Goal: Information Seeking & Learning: Understand process/instructions

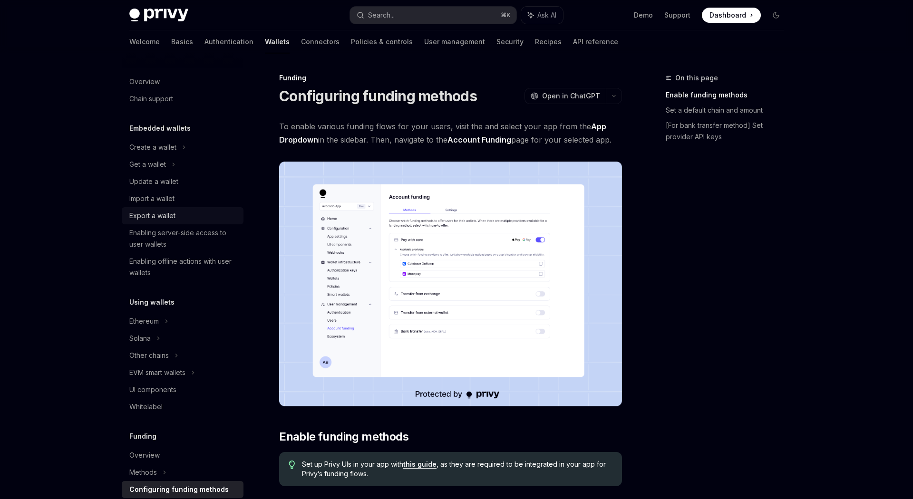
scroll to position [201, 0]
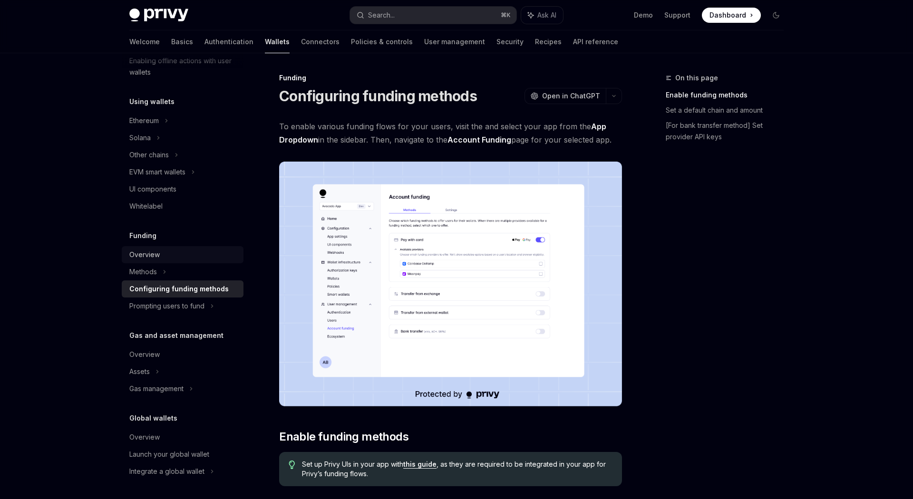
click at [142, 253] on div "Overview" at bounding box center [144, 254] width 30 height 11
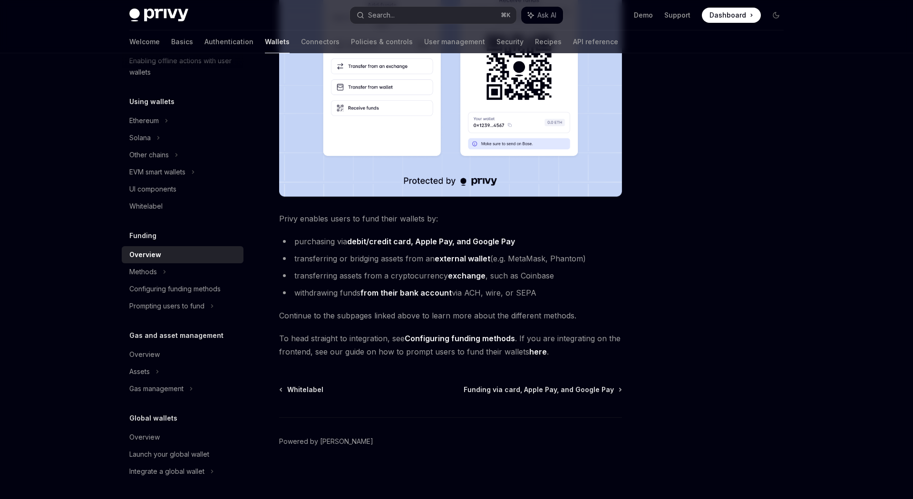
scroll to position [246, 0]
click at [593, 382] on div "Funding Overview OpenAI Open in ChatGPT OpenAI Open in ChatGPT Privy makes it e…" at bounding box center [361, 162] width 525 height 673
click at [601, 389] on span "Funding via card, Apple Pay, and Google Pay" at bounding box center [539, 390] width 150 height 10
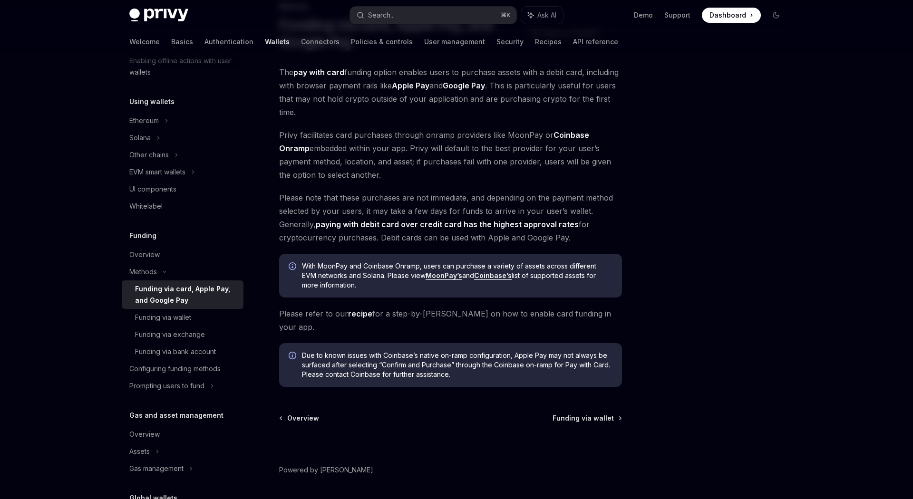
scroll to position [72, 0]
click at [593, 413] on span "Funding via wallet" at bounding box center [583, 418] width 61 height 10
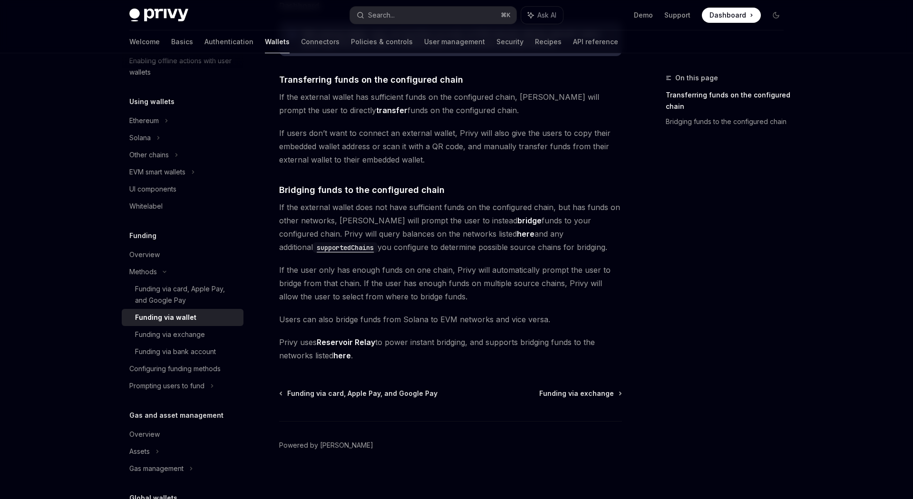
scroll to position [188, 0]
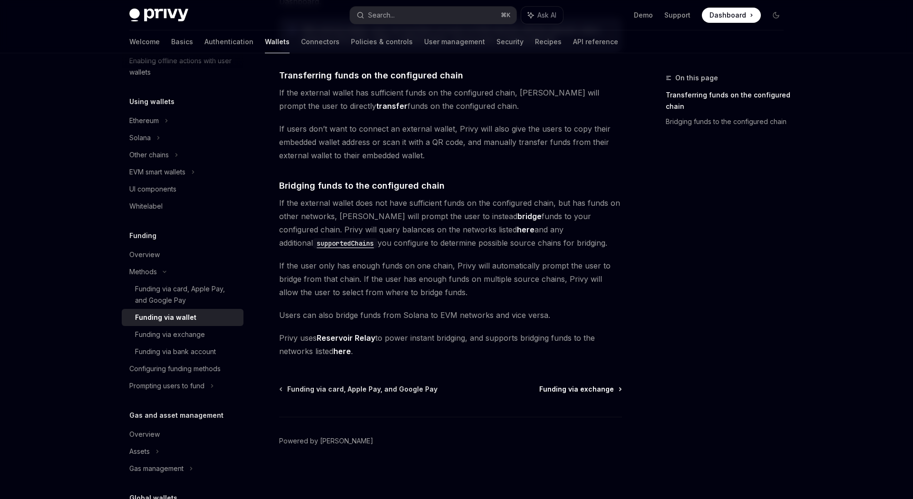
click at [590, 393] on span "Funding via exchange" at bounding box center [576, 390] width 75 height 10
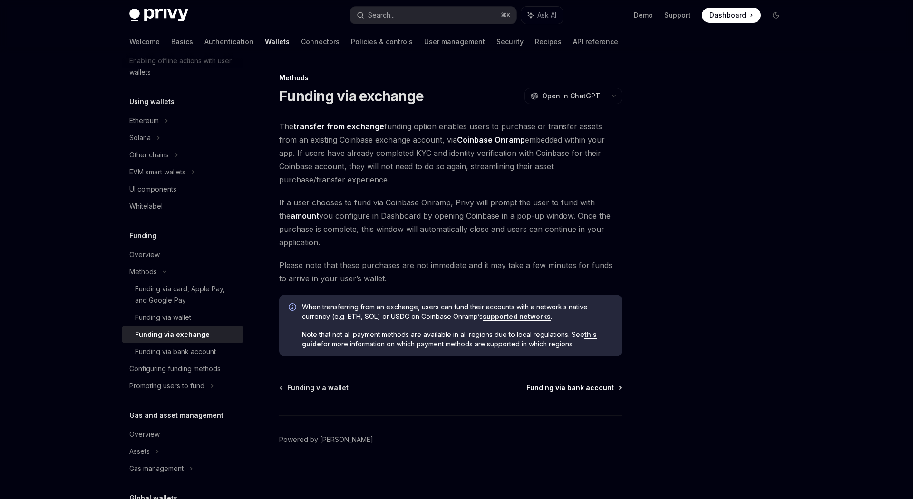
click at [592, 389] on span "Funding via bank account" at bounding box center [570, 388] width 88 height 10
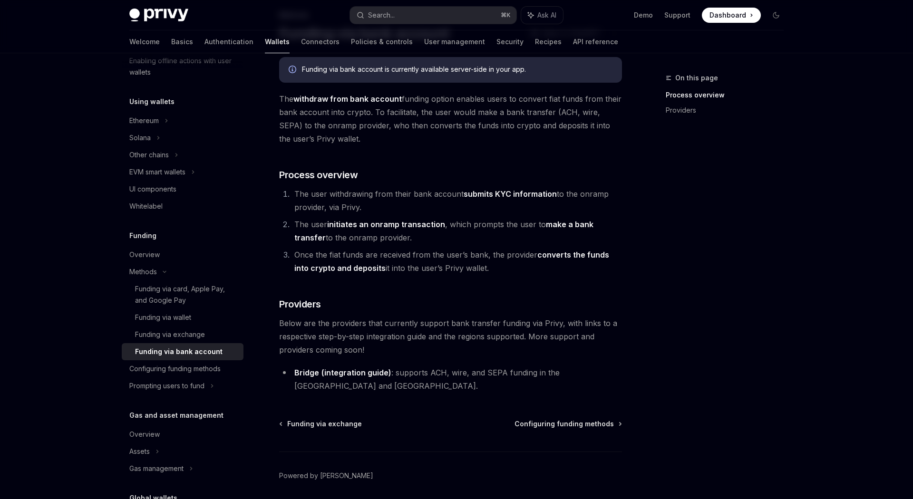
scroll to position [63, 0]
click at [574, 419] on span "Configuring funding methods" at bounding box center [564, 424] width 99 height 10
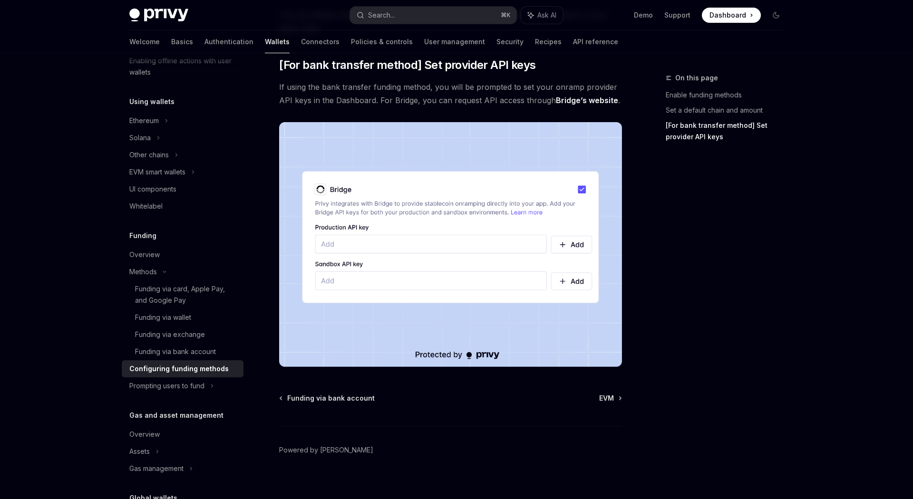
scroll to position [815, 0]
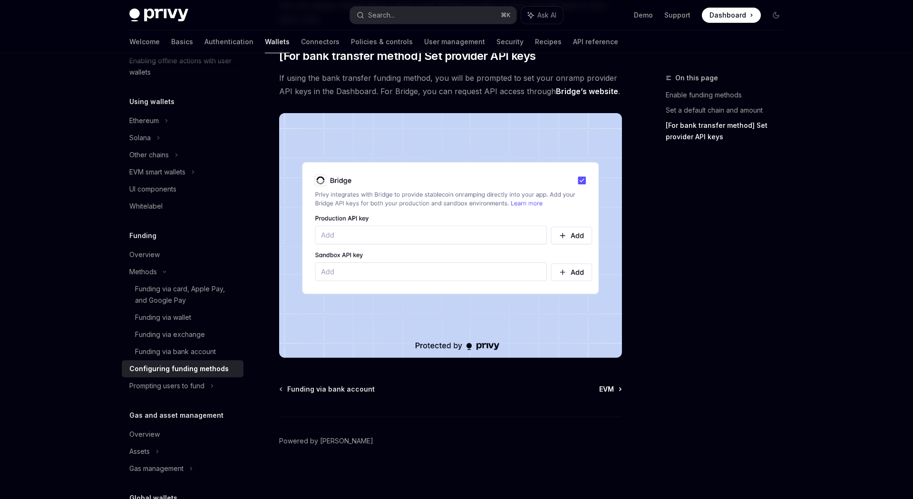
click at [621, 389] on icon at bounding box center [620, 389] width 1 height 3
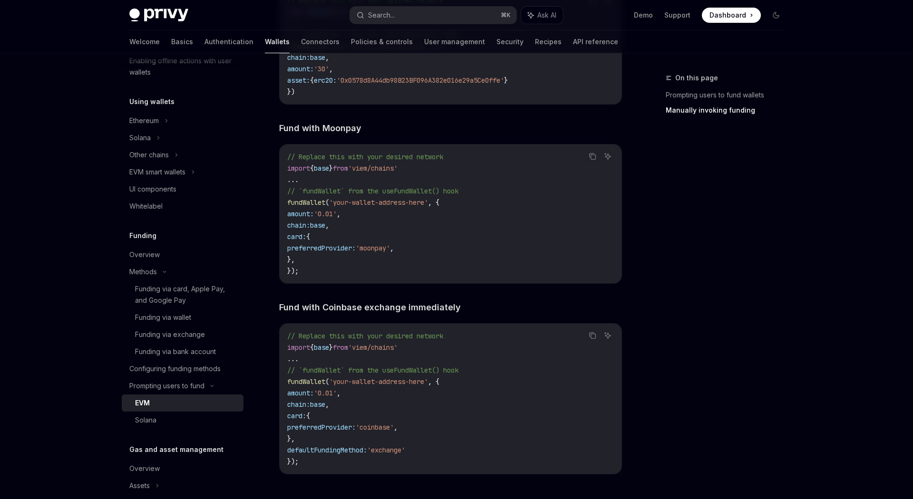
scroll to position [1688, 0]
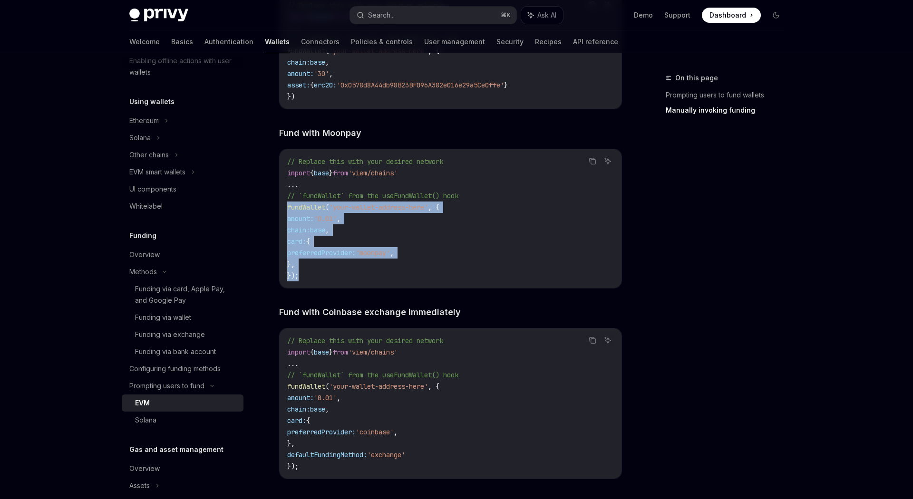
drag, startPoint x: 288, startPoint y: 211, endPoint x: 309, endPoint y: 279, distance: 71.2
click at [309, 279] on code "// Replace this with your desired network import { base } from 'viem/chains' ..…" at bounding box center [450, 219] width 327 height 126
copy code "fundWallet ( 'your-wallet-address-here' , { amount: '0.01' , chain: base , card…"
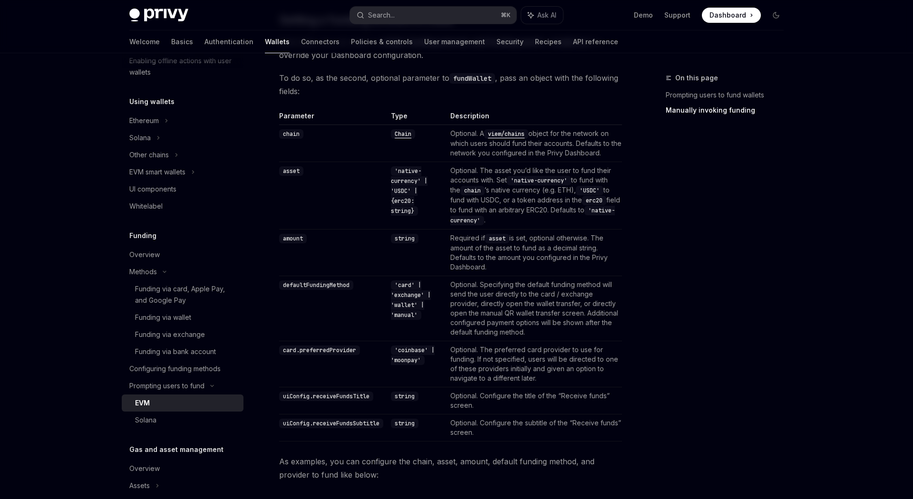
scroll to position [849, 0]
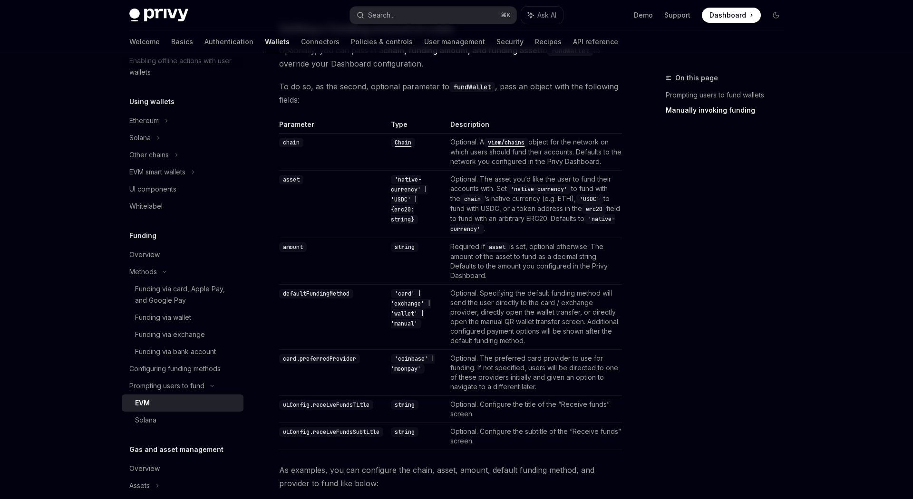
click at [409, 142] on code "Chain" at bounding box center [403, 143] width 24 height 10
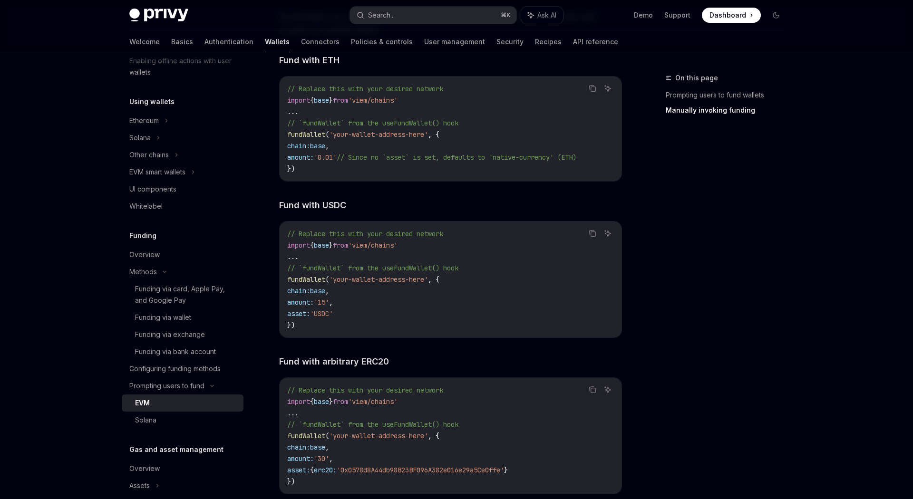
scroll to position [1302, 0]
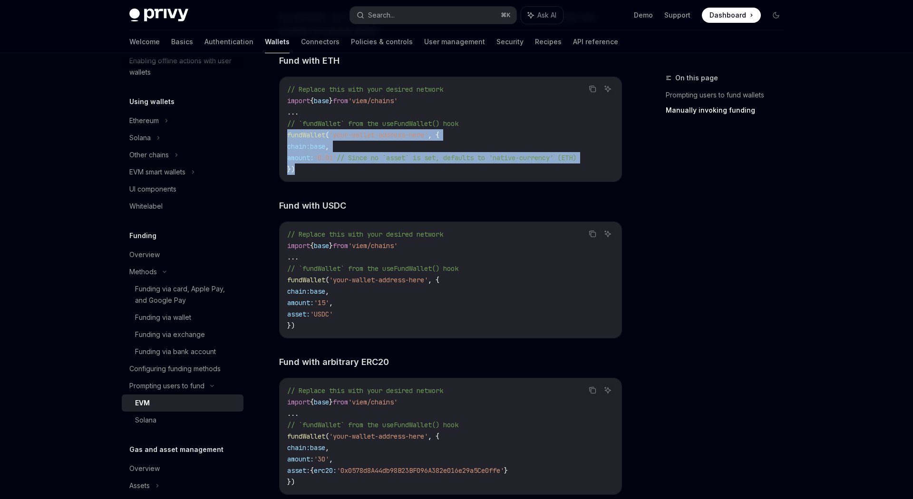
drag, startPoint x: 288, startPoint y: 135, endPoint x: 308, endPoint y: 165, distance: 36.1
click at [308, 165] on code "// Replace this with your desired network import { base } from 'viem/chains' ..…" at bounding box center [450, 129] width 327 height 91
copy code "fundWallet ( 'your-wallet-address-here' , { chain: base , amount: '0.01' // Sin…"
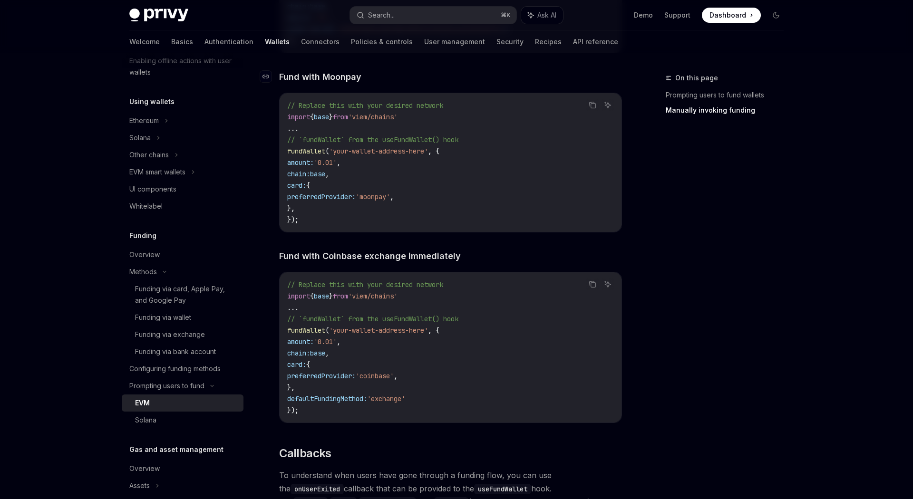
scroll to position [1759, 0]
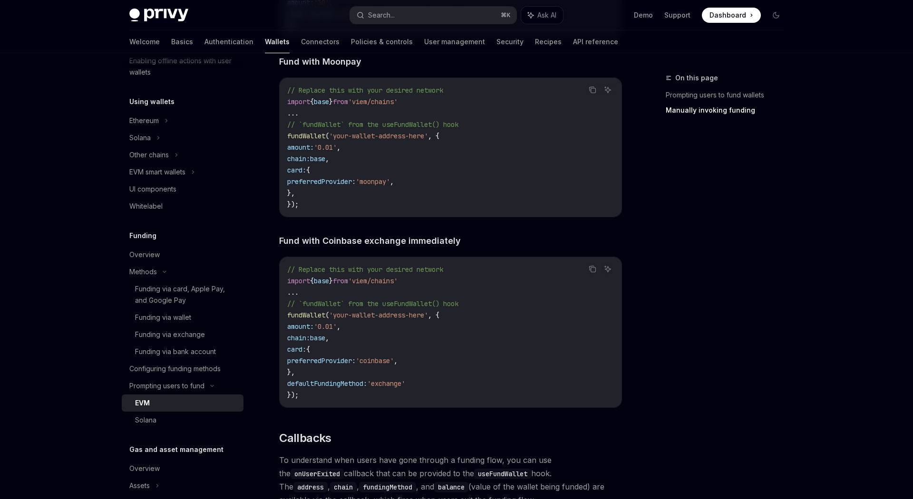
drag, startPoint x: 297, startPoint y: 173, endPoint x: 312, endPoint y: 193, distance: 25.2
click at [312, 194] on code "// Replace this with your desired network import { base } from 'viem/chains' ..…" at bounding box center [450, 148] width 327 height 126
copy code "card: { preferredProvider: 'moonpay' , },"
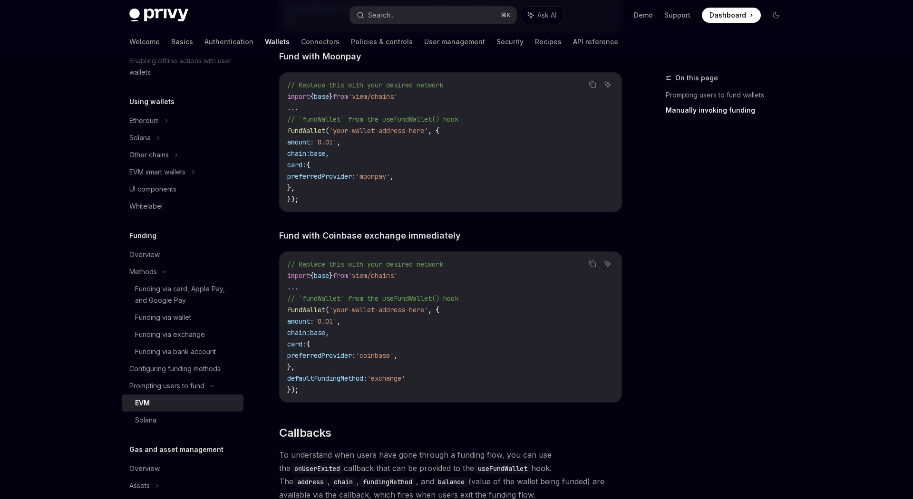
scroll to position [1763, 0]
click at [441, 309] on code "// Replace this with your desired network import { base } from 'viem/chains' ..…" at bounding box center [450, 328] width 327 height 137
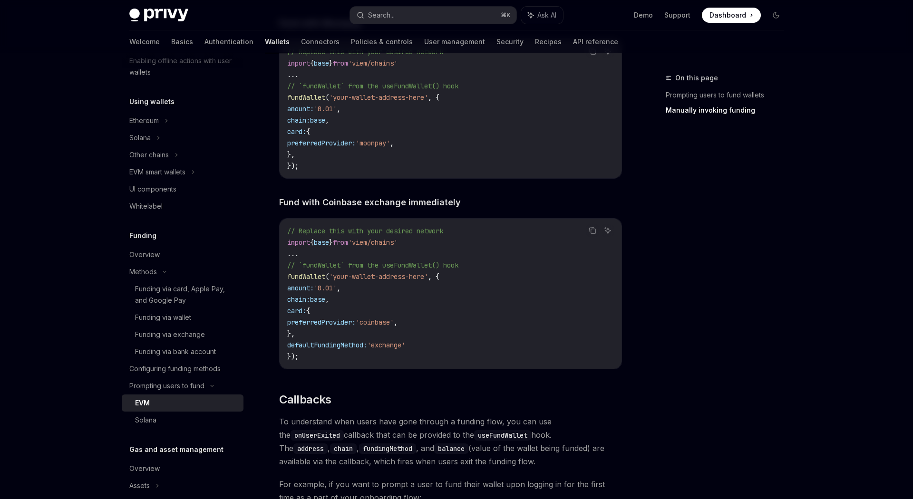
scroll to position [1799, 0]
click at [155, 295] on div "Funding via card, Apple Pay, and Google Pay" at bounding box center [186, 294] width 103 height 23
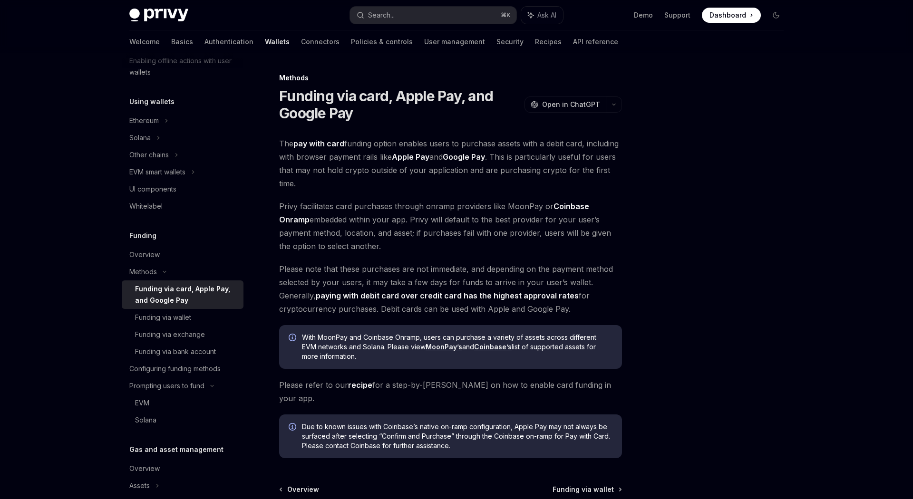
scroll to position [87, 0]
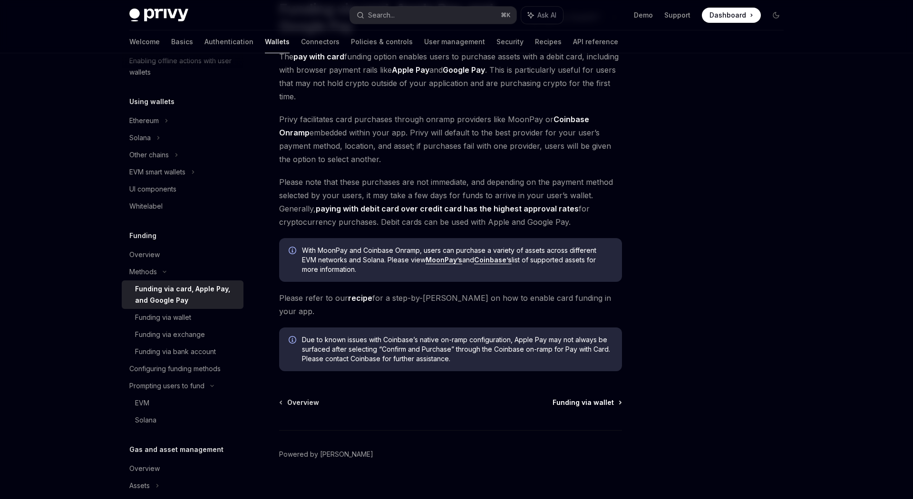
click at [595, 398] on span "Funding via wallet" at bounding box center [583, 403] width 61 height 10
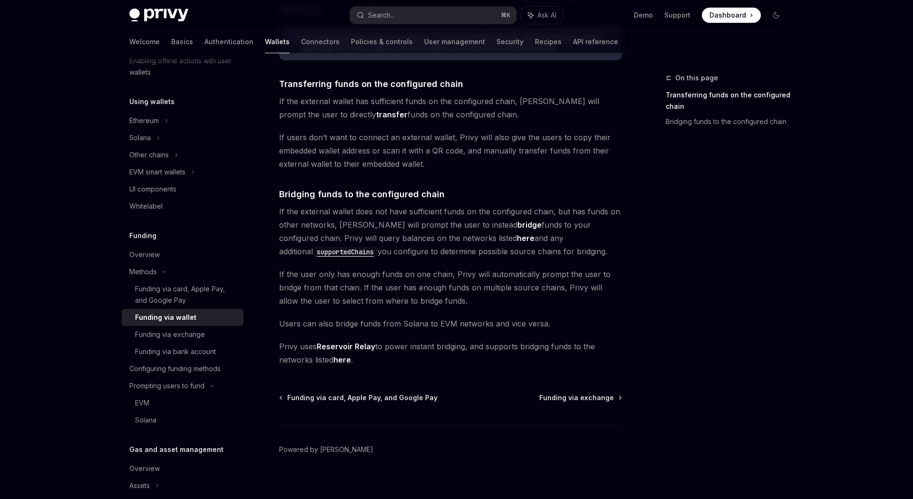
scroll to position [188, 0]
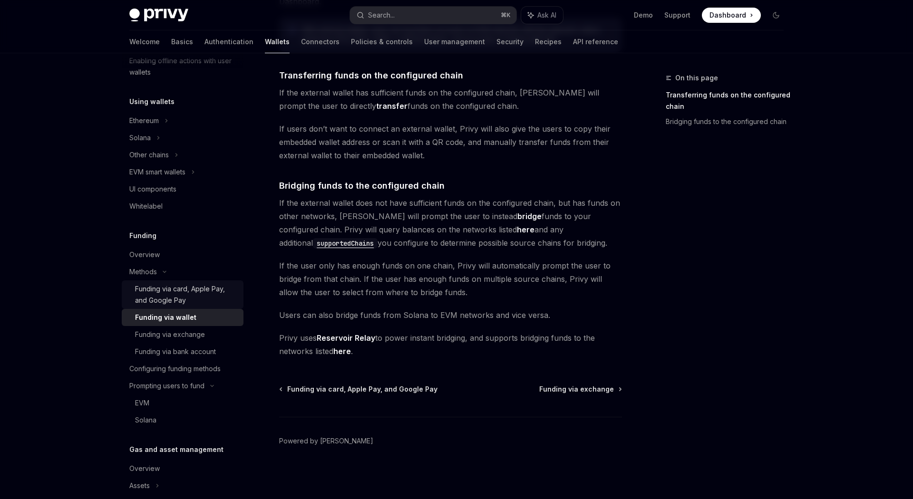
click at [160, 289] on div "Funding via card, Apple Pay, and Google Pay" at bounding box center [186, 294] width 103 height 23
type textarea "*"
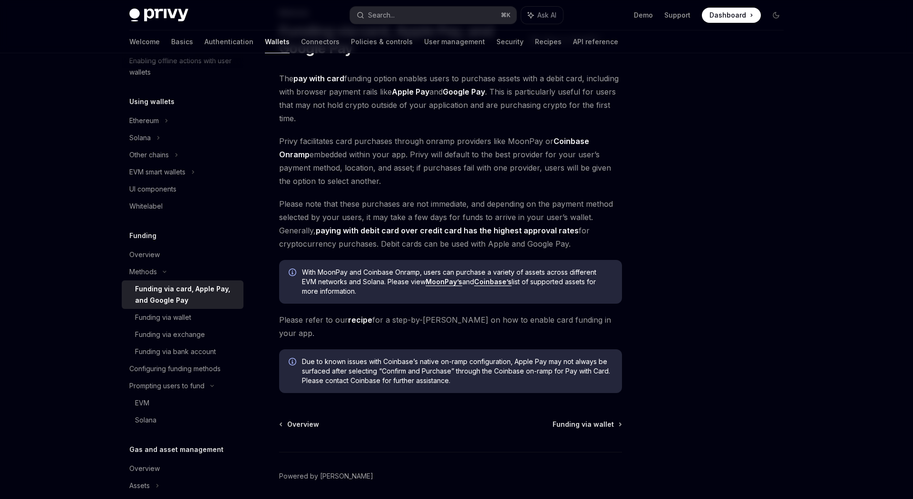
scroll to position [87, 0]
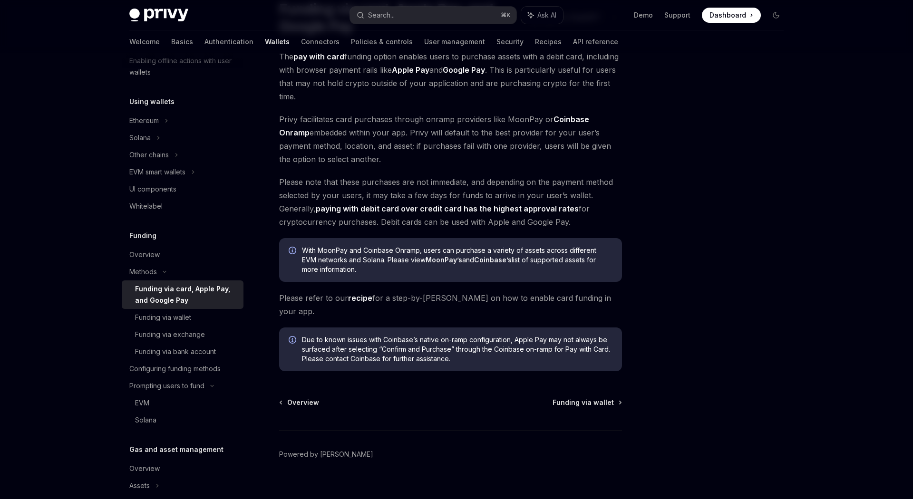
click at [458, 262] on link "MoonPay’s" at bounding box center [444, 260] width 37 height 9
